Goal: Information Seeking & Learning: Check status

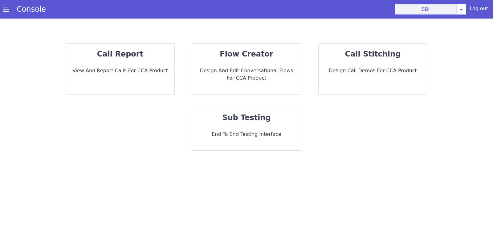
click at [442, 10] on button "SBI" at bounding box center [426, 9] width 62 height 11
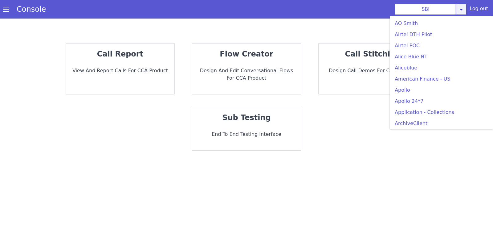
click at [464, 10] on icon at bounding box center [461, 9] width 5 height 5
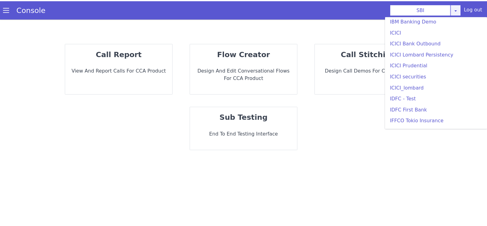
scroll to position [693, 0]
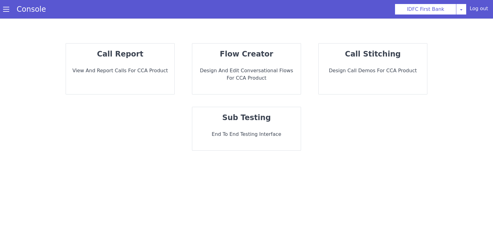
click at [126, 66] on div "call report View and report calls for CCA Product" at bounding box center [120, 68] width 108 height 51
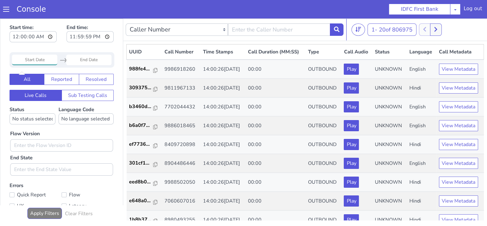
click at [43, 62] on input "Start Date" at bounding box center [34, 60] width 45 height 10
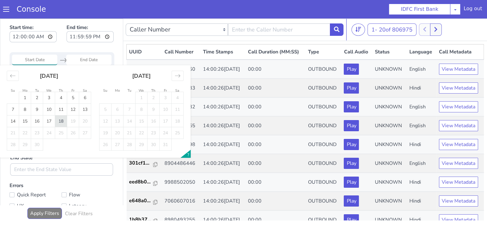
click at [63, 121] on td "18" at bounding box center [61, 121] width 12 height 12
type input "18 Sep 2025"
click at [80, 59] on input "End Date" at bounding box center [88, 60] width 45 height 10
click at [60, 119] on td "18" at bounding box center [61, 121] width 12 height 12
type input "18 Sep 2025"
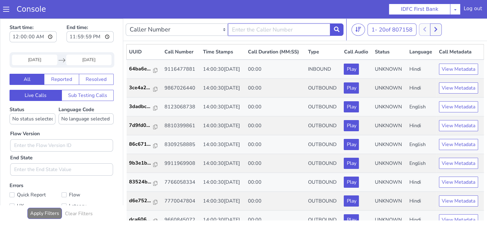
click at [266, 30] on input "text" at bounding box center [279, 29] width 102 height 12
type input "7010708442"
click at [338, 24] on button at bounding box center [337, 29] width 14 height 12
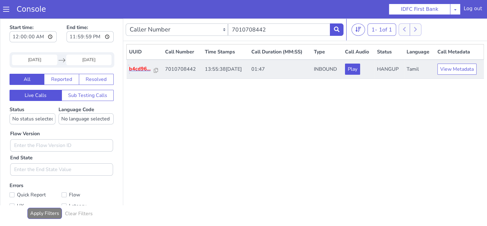
click at [139, 71] on p "b4cd96..." at bounding box center [141, 68] width 25 height 7
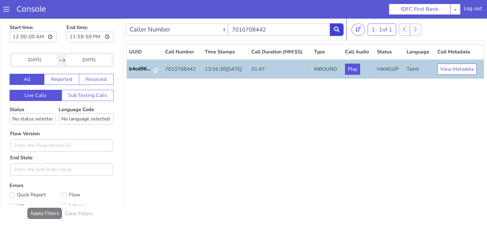
click at [335, 28] on icon at bounding box center [337, 30] width 6 height 6
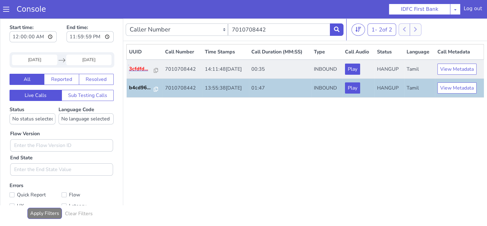
click at [135, 65] on p "3cfdfd..." at bounding box center [141, 68] width 25 height 7
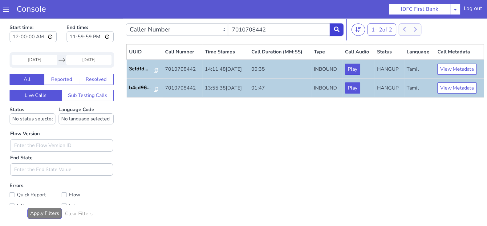
click at [336, 26] on button at bounding box center [337, 29] width 14 height 12
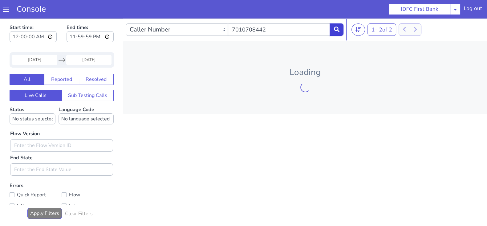
click at [337, 33] on button at bounding box center [337, 29] width 14 height 12
click at [40, 60] on input "18 Sep 2025" at bounding box center [34, 60] width 45 height 10
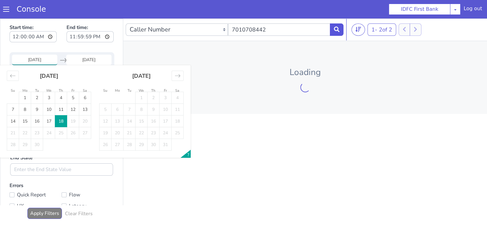
click at [62, 122] on td "18" at bounding box center [61, 121] width 12 height 12
click at [336, 26] on button at bounding box center [337, 29] width 14 height 12
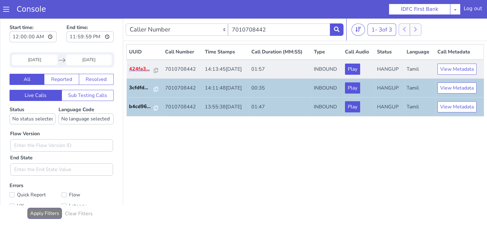
click at [136, 70] on p "424fa3..." at bounding box center [141, 68] width 25 height 7
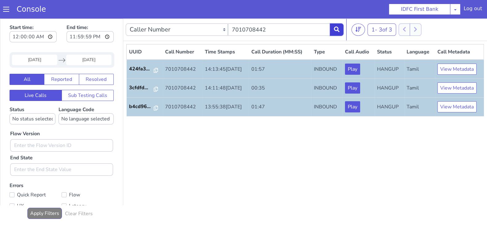
click at [336, 26] on button at bounding box center [337, 29] width 14 height 12
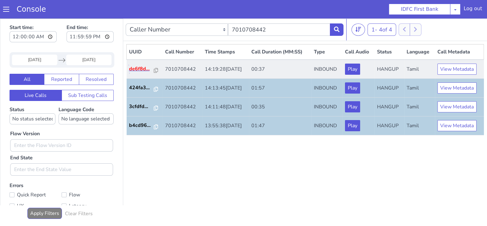
click at [135, 67] on p "de6f8d..." at bounding box center [141, 68] width 25 height 7
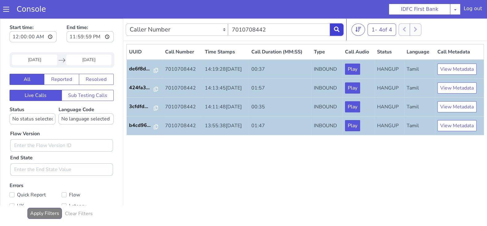
click at [338, 31] on icon at bounding box center [337, 30] width 6 height 6
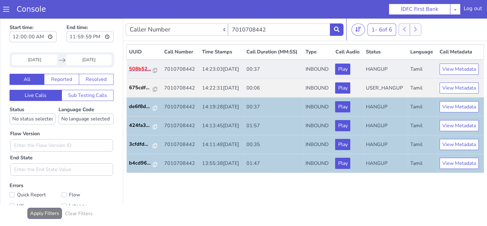
click at [143, 66] on p "508b52..." at bounding box center [141, 68] width 24 height 7
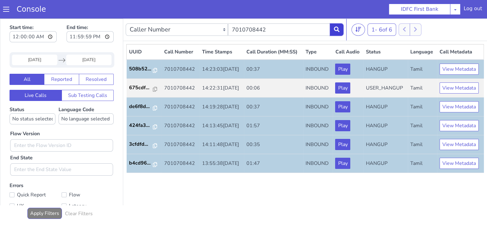
click at [340, 27] on button at bounding box center [337, 29] width 14 height 12
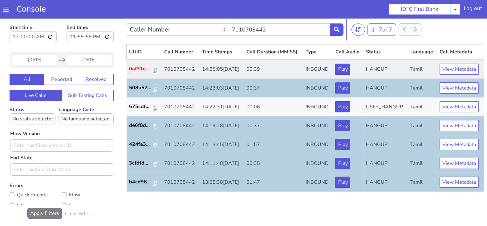
click at [137, 67] on p "0af31e..." at bounding box center [141, 68] width 24 height 7
